Goal: Information Seeking & Learning: Find specific fact

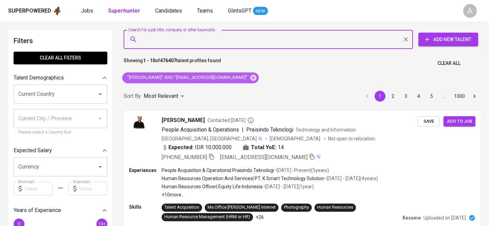
click at [250, 77] on icon at bounding box center [253, 77] width 6 height 6
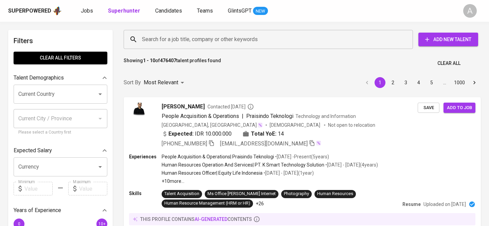
click at [193, 42] on input "Search for a job title, company or other keywords" at bounding box center [269, 39] width 259 height 13
click at [174, 42] on input "Search for a job title, company or other keywords" at bounding box center [269, 39] width 259 height 13
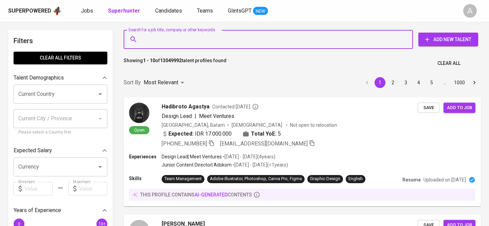
type input "'"
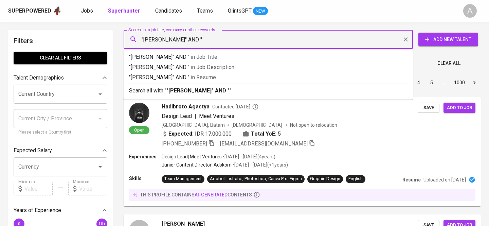
paste input "[URL][DOMAIN_NAME]"
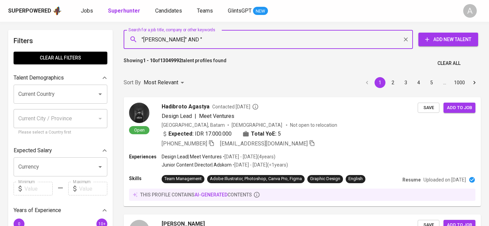
paste input "[EMAIL_ADDRESS][DOMAIN_NAME]"
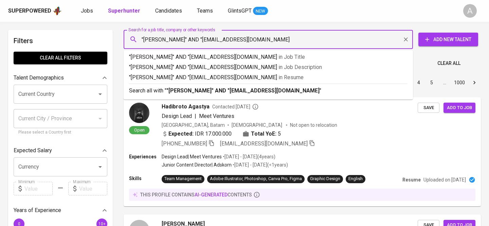
type input ""[PERSON_NAME]" AND "[EMAIL_ADDRESS][DOMAIN_NAME]""
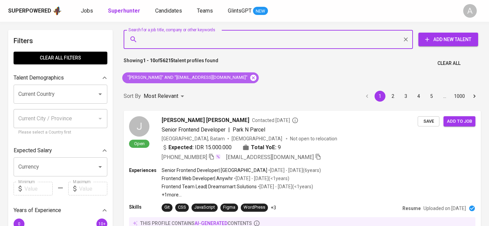
click at [250, 76] on icon at bounding box center [253, 77] width 6 height 6
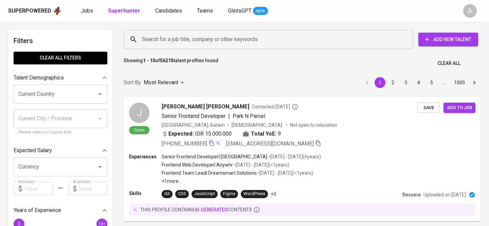
click at [170, 36] on input "Search for a job title, company or other keywords" at bounding box center [269, 39] width 259 height 13
click at [173, 40] on input "Search for a job title, company or other keywords" at bounding box center [269, 39] width 259 height 13
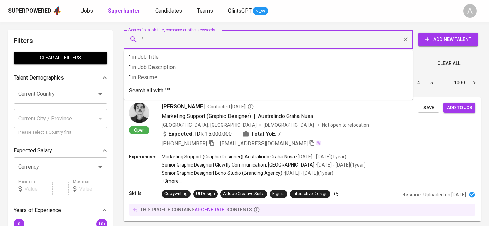
paste input "[EMAIL_ADDRESS][DOMAIN_NAME]"
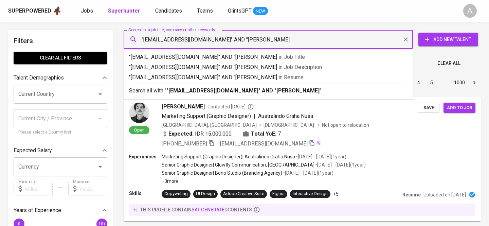
type input ""[EMAIL_ADDRESS][DOMAIN_NAME]" AND "[PERSON_NAME]""
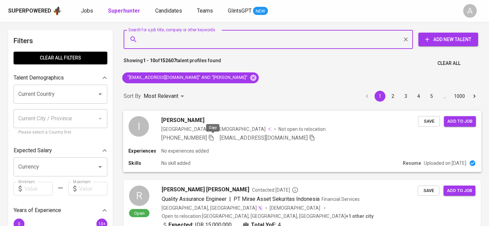
click at [212, 135] on icon "button" at bounding box center [211, 137] width 6 height 6
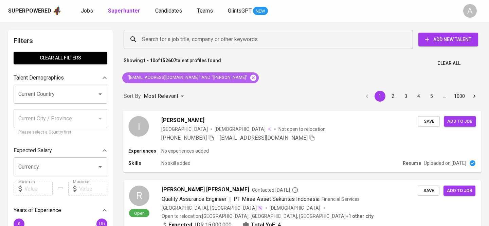
click at [250, 75] on icon at bounding box center [253, 77] width 6 height 6
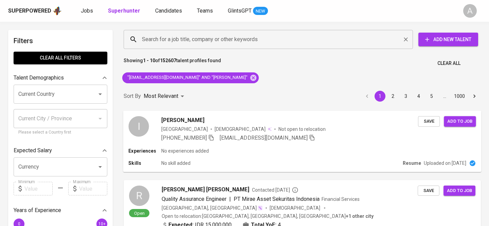
click at [177, 40] on input "Search for a job title, company or other keywords" at bounding box center [269, 39] width 259 height 13
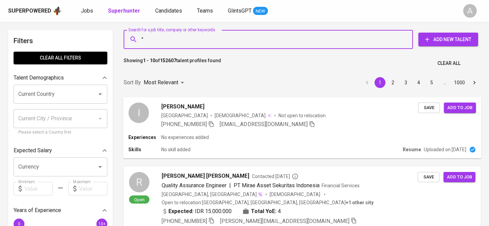
type input """
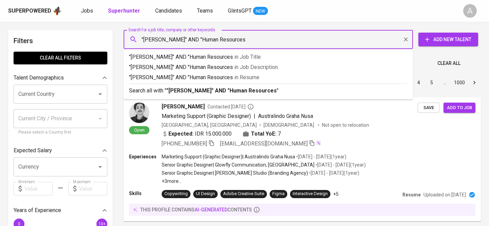
type input ""[PERSON_NAME]" AND "Human Resources""
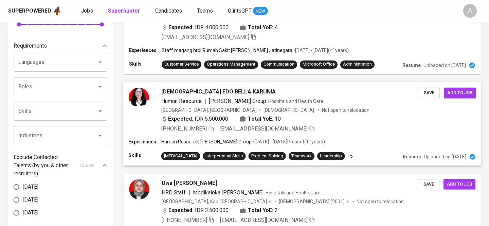
scroll to position [212, 0]
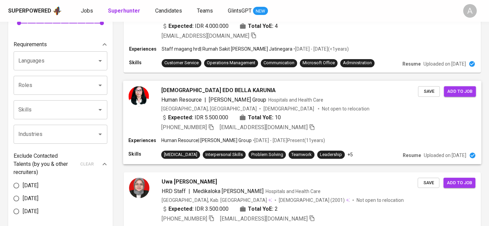
click at [213, 126] on icon "button" at bounding box center [211, 127] width 5 height 6
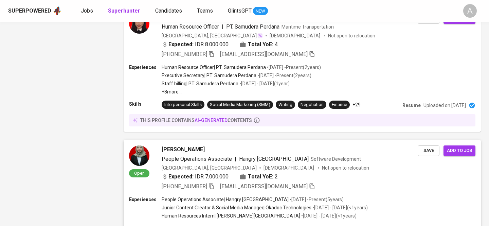
scroll to position [1039, 0]
